Goal: Task Accomplishment & Management: Manage account settings

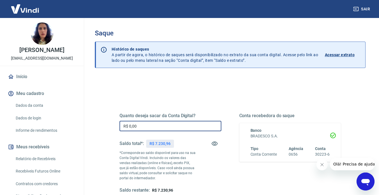
click at [131, 125] on input "R$ 0,00" at bounding box center [171, 126] width 102 height 10
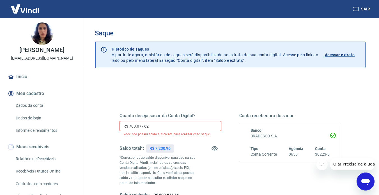
drag, startPoint x: 161, startPoint y: 125, endPoint x: 115, endPoint y: 128, distance: 45.6
click at [115, 128] on div "Quanto deseja sacar da Conta Digital? R$ 700.077,62 ​ Você não possui saldo suf…" at bounding box center [230, 158] width 235 height 140
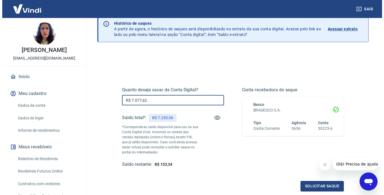
scroll to position [56, 0]
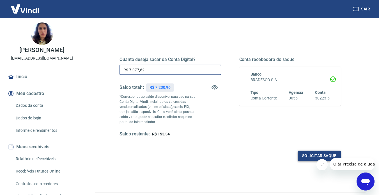
type input "R$ 7.077,62"
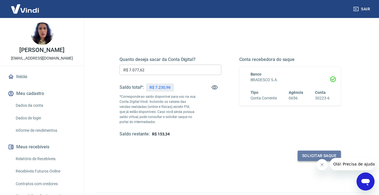
drag, startPoint x: 310, startPoint y: 153, endPoint x: 324, endPoint y: 158, distance: 15.4
click at [310, 153] on button "Solicitar saque" at bounding box center [319, 156] width 43 height 10
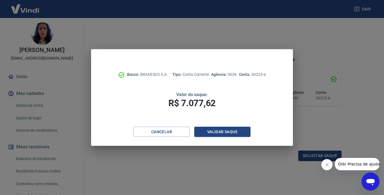
click at [326, 163] on icon "Fechar mensagem da empresa" at bounding box center [326, 164] width 4 height 4
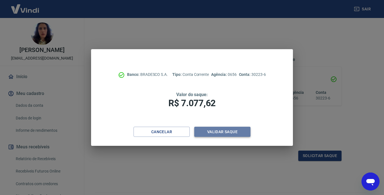
click at [213, 133] on button "Validar saque" at bounding box center [222, 132] width 56 height 10
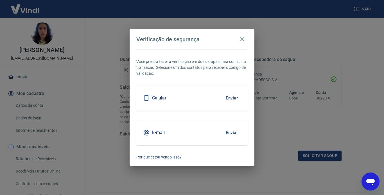
click at [227, 96] on button "Enviar" at bounding box center [231, 98] width 18 height 12
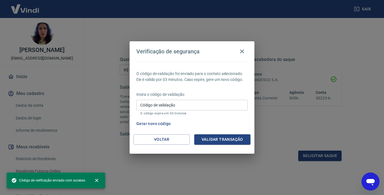
click at [191, 106] on input "Código de validação" at bounding box center [191, 105] width 111 height 10
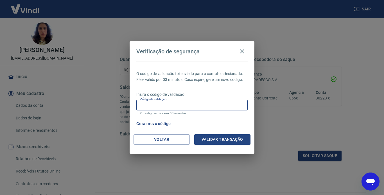
click at [192, 106] on input "Código de validação" at bounding box center [191, 105] width 111 height 10
click at [157, 103] on input "Código de validação" at bounding box center [191, 105] width 111 height 10
type input "454730"
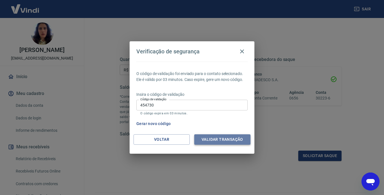
click at [229, 142] on button "Validar transação" at bounding box center [222, 139] width 56 height 10
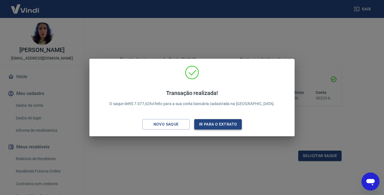
click at [207, 122] on button "Ir para o extrato" at bounding box center [217, 124] width 47 height 10
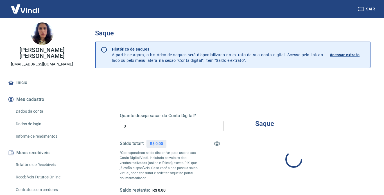
type input "R$ 0,00"
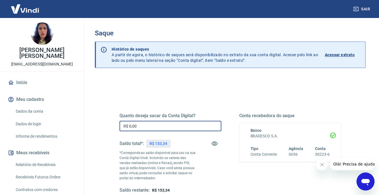
click at [180, 125] on input "R$ 0,00" at bounding box center [171, 126] width 102 height 10
